Goal: Task Accomplishment & Management: Use online tool/utility

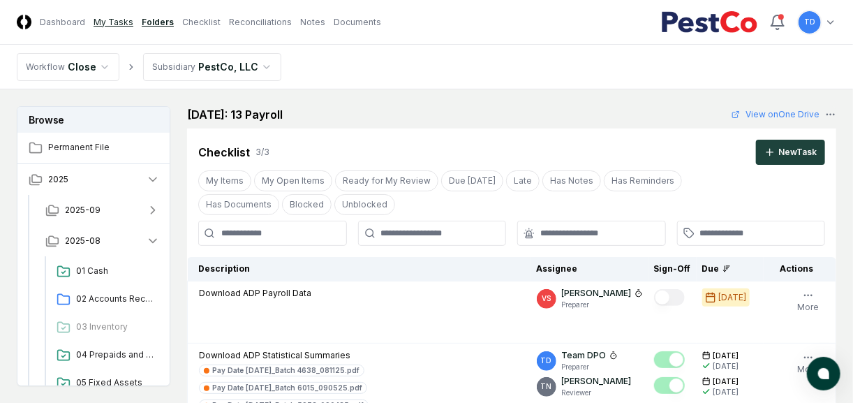
click at [116, 21] on link "My Tasks" at bounding box center [114, 22] width 40 height 13
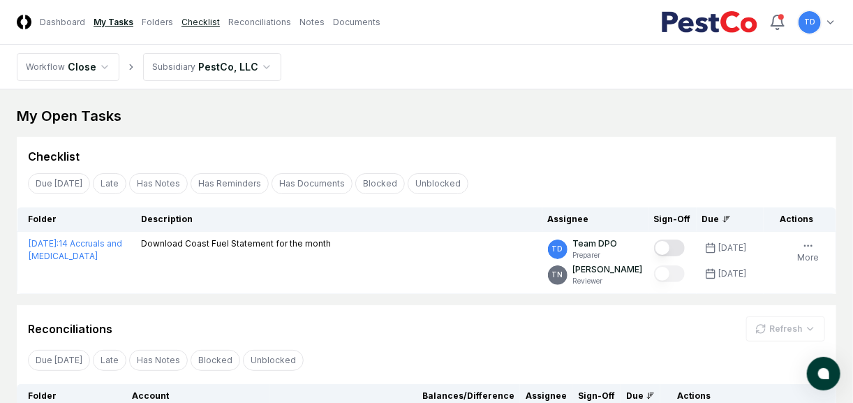
click at [199, 20] on link "Checklist" at bounding box center [200, 22] width 38 height 13
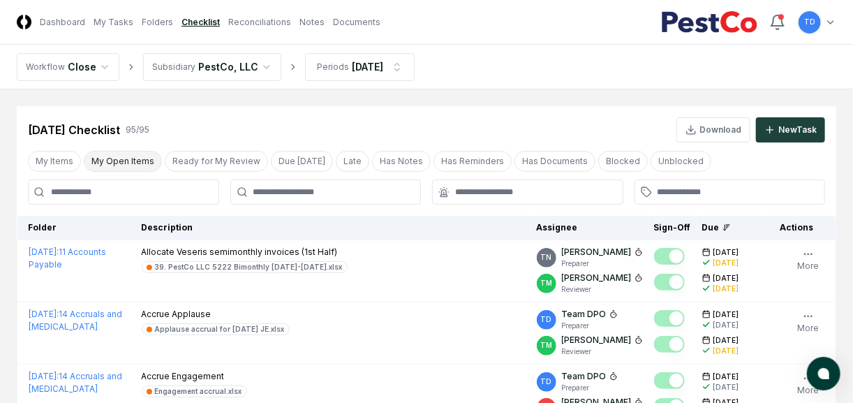
click at [124, 159] on button "My Open Items" at bounding box center [123, 161] width 78 height 21
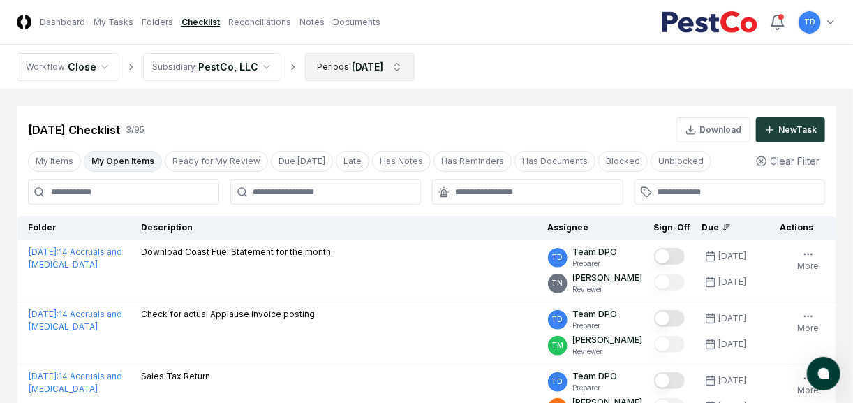
click at [355, 65] on html "CloseCore Dashboard My Tasks Folders Checklist Reconciliations Notes Documents …" at bounding box center [426, 263] width 853 height 527
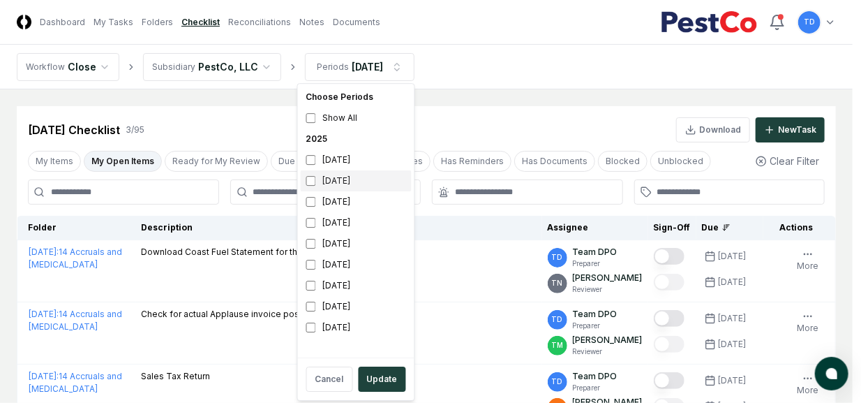
click at [334, 187] on div "[DATE]" at bounding box center [356, 180] width 111 height 21
click at [382, 322] on button "Update" at bounding box center [382, 378] width 47 height 25
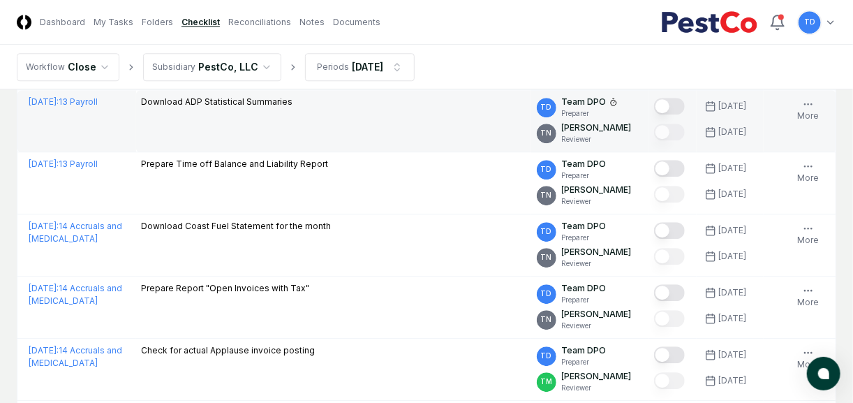
scroll to position [1455, 0]
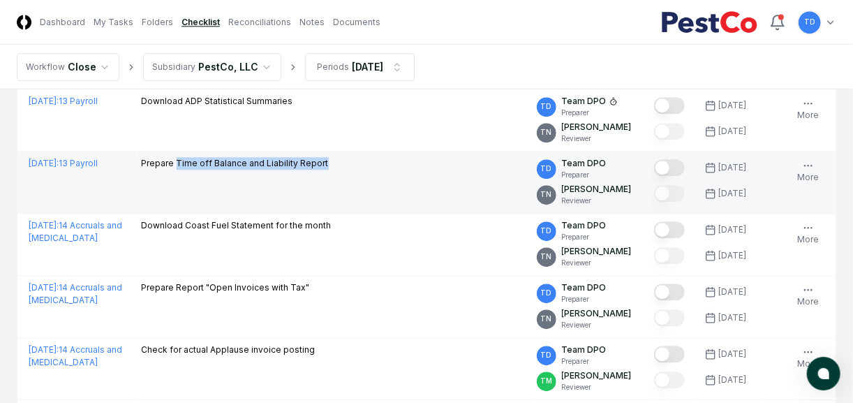
drag, startPoint x: 328, startPoint y: 156, endPoint x: 174, endPoint y: 154, distance: 153.6
click at [174, 157] on div "Prepare Time off Balance and Liability Report" at bounding box center [334, 164] width 384 height 15
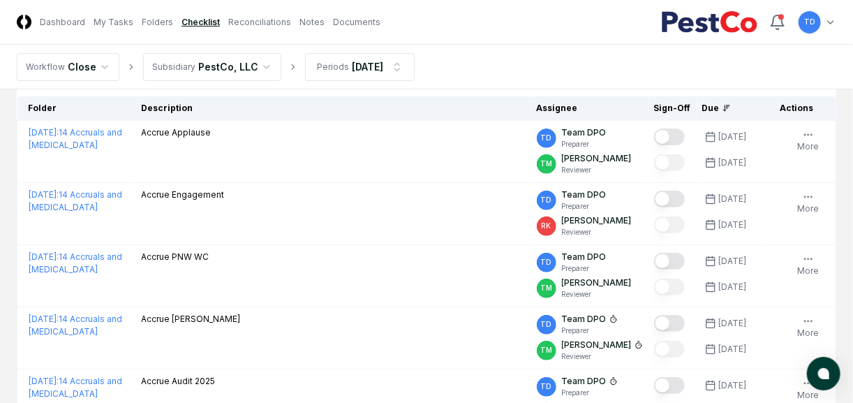
scroll to position [82, 0]
